Goal: Check status: Check status

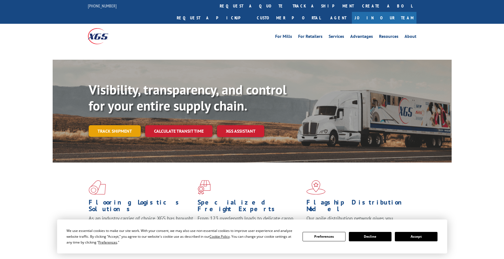
click at [118, 125] on link "Track shipment" at bounding box center [115, 131] width 52 height 12
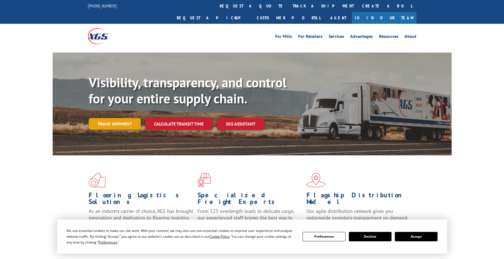
click at [119, 118] on link "Track shipment" at bounding box center [115, 124] width 52 height 12
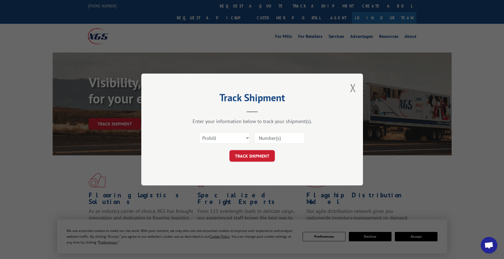
click at [269, 140] on input at bounding box center [279, 138] width 51 height 12
paste input "17608621"
type input "17608621"
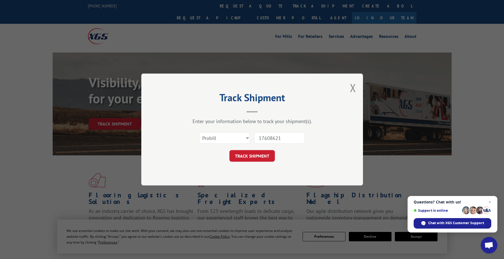
click button "TRACK SHIPMENT" at bounding box center [251, 156] width 45 height 12
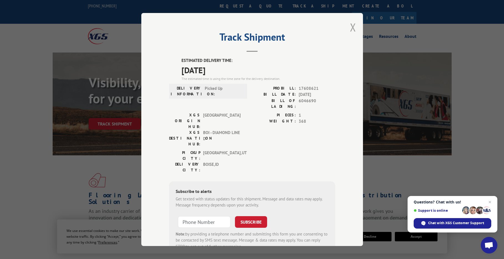
click at [350, 27] on button "Close modal" at bounding box center [353, 27] width 6 height 15
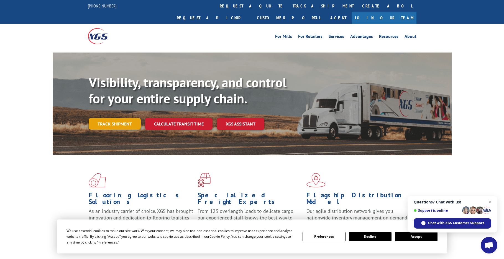
click at [117, 118] on link "Track shipment" at bounding box center [115, 124] width 52 height 12
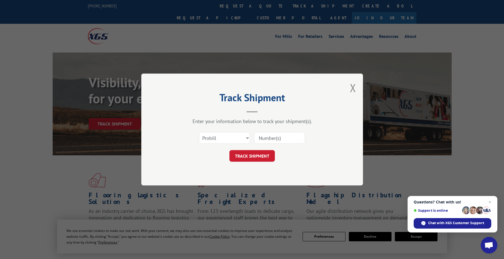
click at [272, 140] on input at bounding box center [279, 138] width 51 height 12
paste input "452843"
type input "452843"
click at [245, 157] on button "TRACK SHIPMENT" at bounding box center [251, 156] width 45 height 12
